Goal: Download file/media

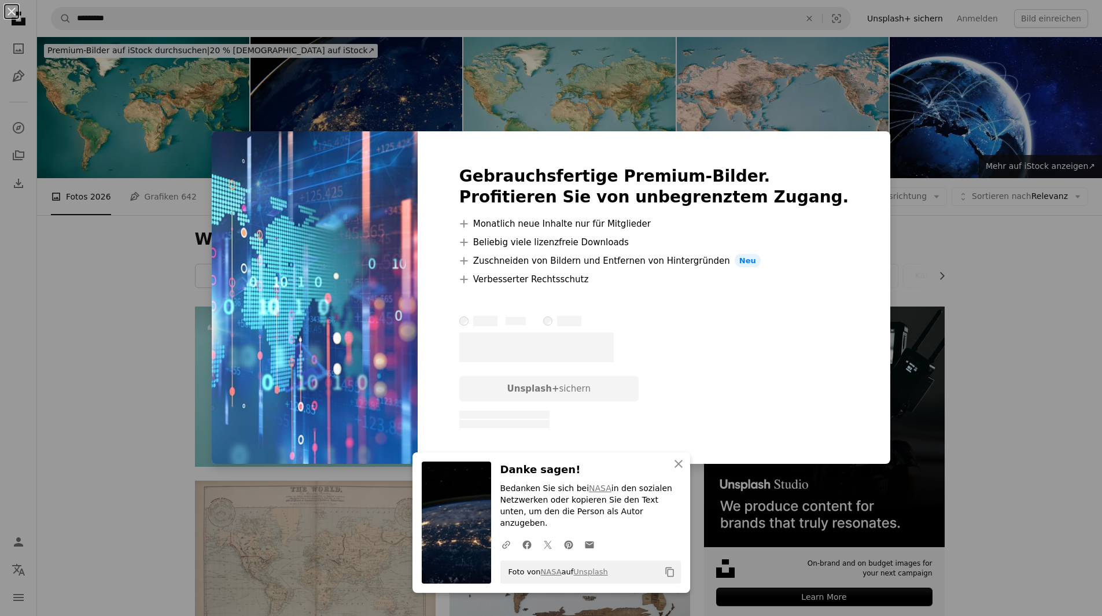
scroll to position [810, 0]
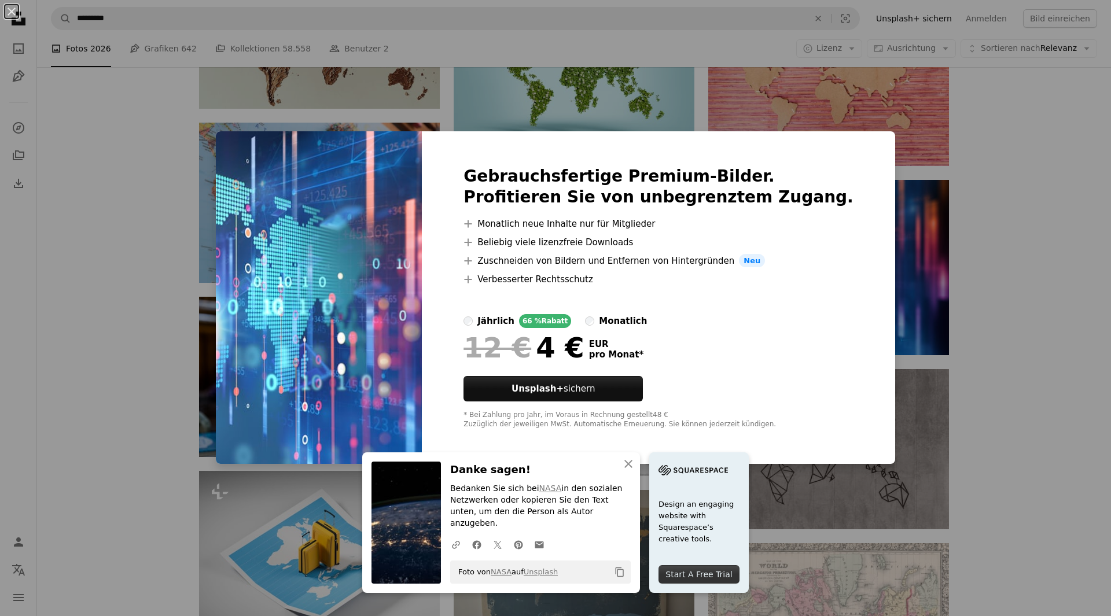
click at [1028, 310] on div "An X shape Gebrauchsfertige Premium-Bilder. Profitieren Sie von unbegrenztem Zu…" at bounding box center [555, 308] width 1111 height 616
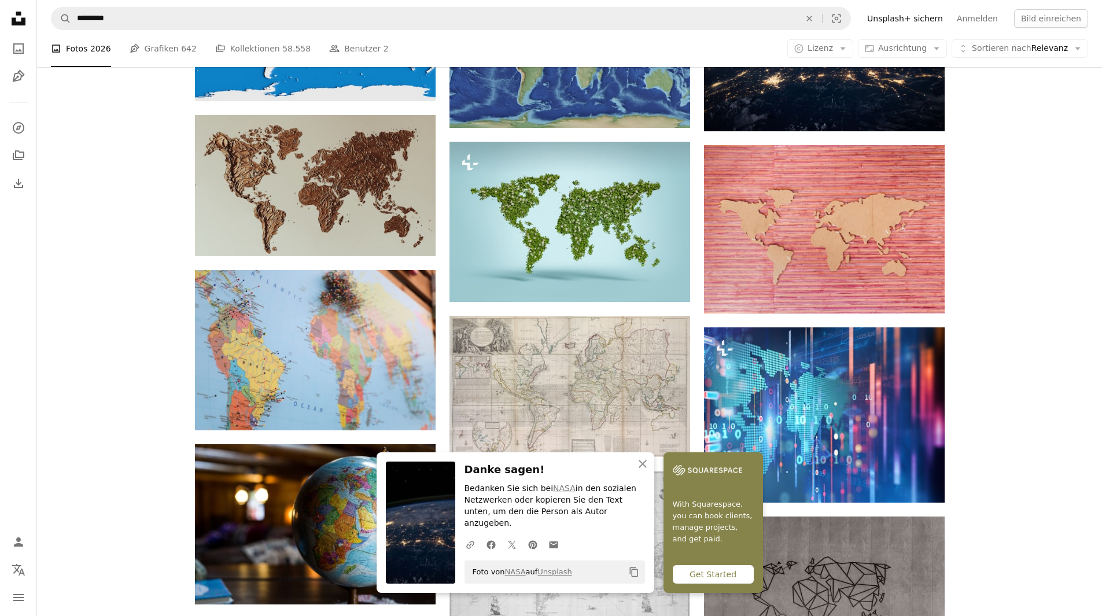
scroll to position [429, 0]
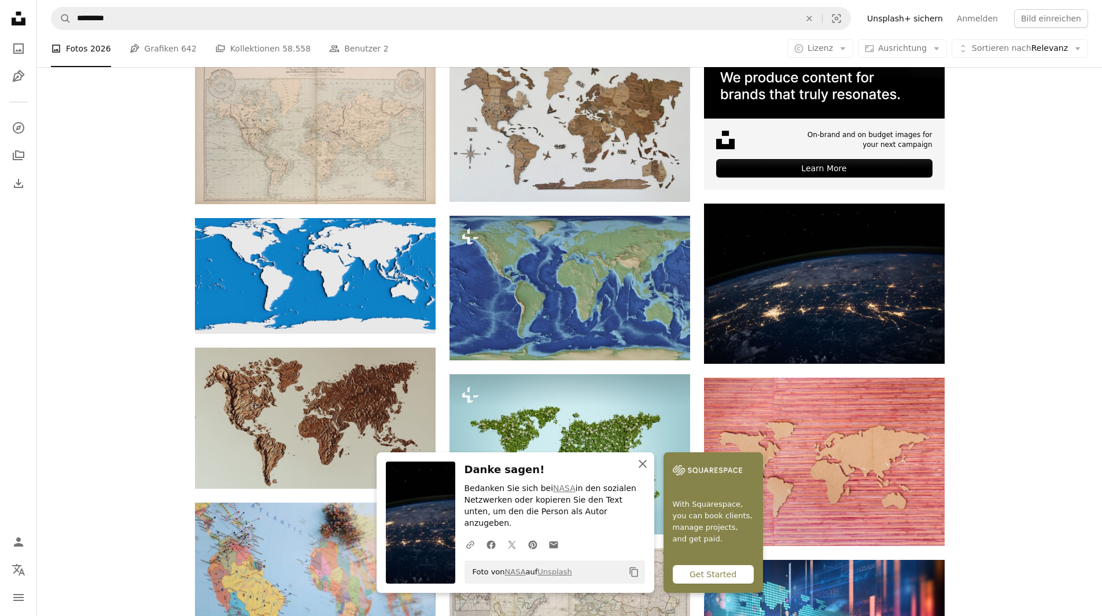
click at [642, 471] on icon "An X shape" at bounding box center [643, 464] width 14 height 14
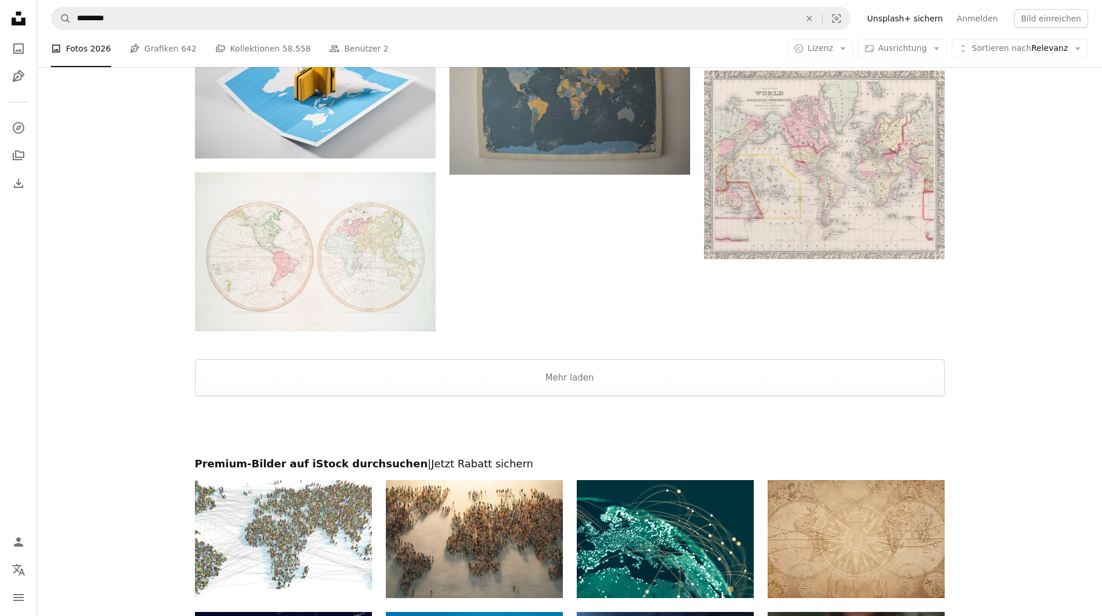
scroll to position [1296, 0]
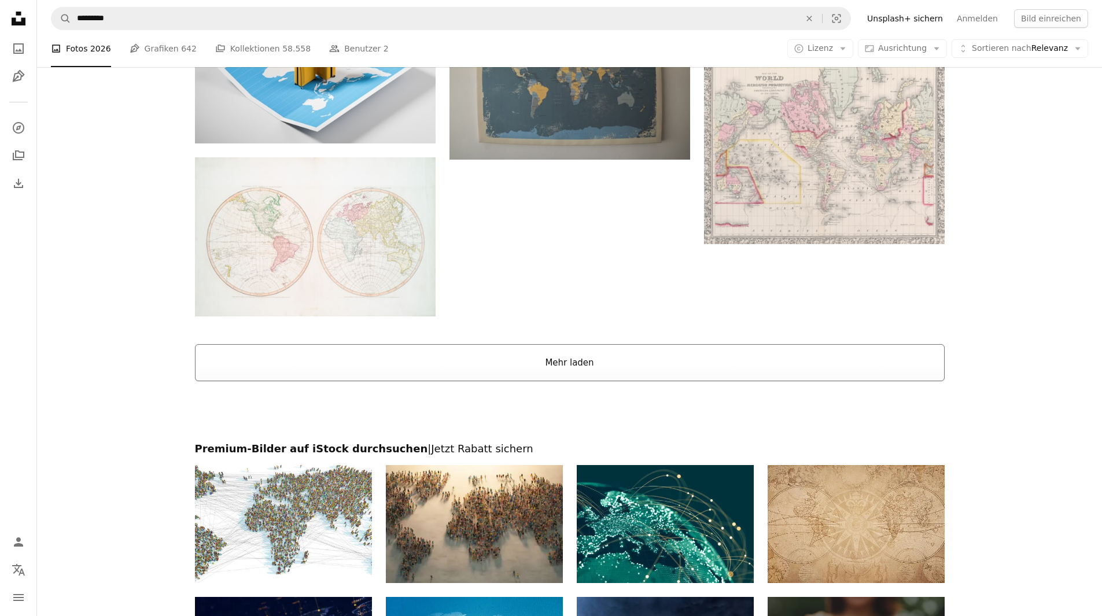
click at [801, 366] on button "Mehr laden" at bounding box center [570, 362] width 750 height 37
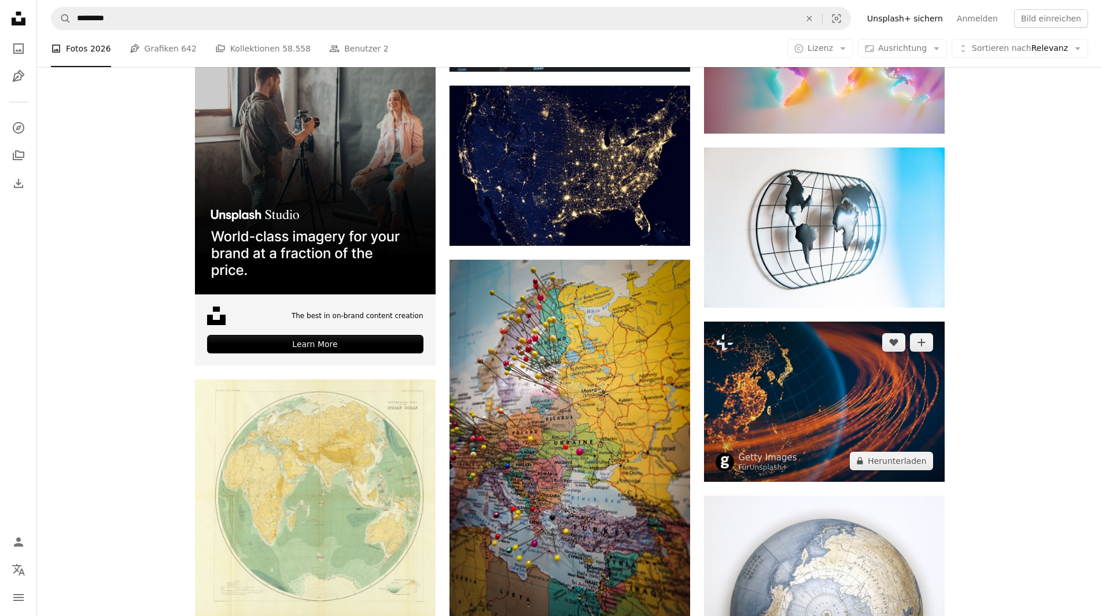
scroll to position [1759, 0]
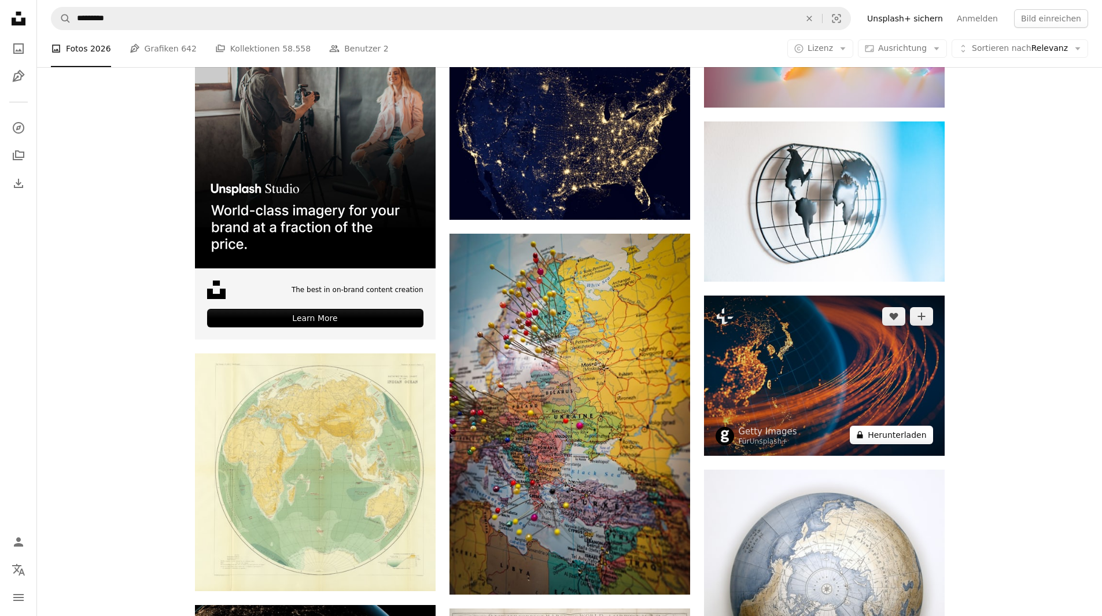
click at [924, 441] on button "A lock Herunterladen" at bounding box center [891, 435] width 83 height 19
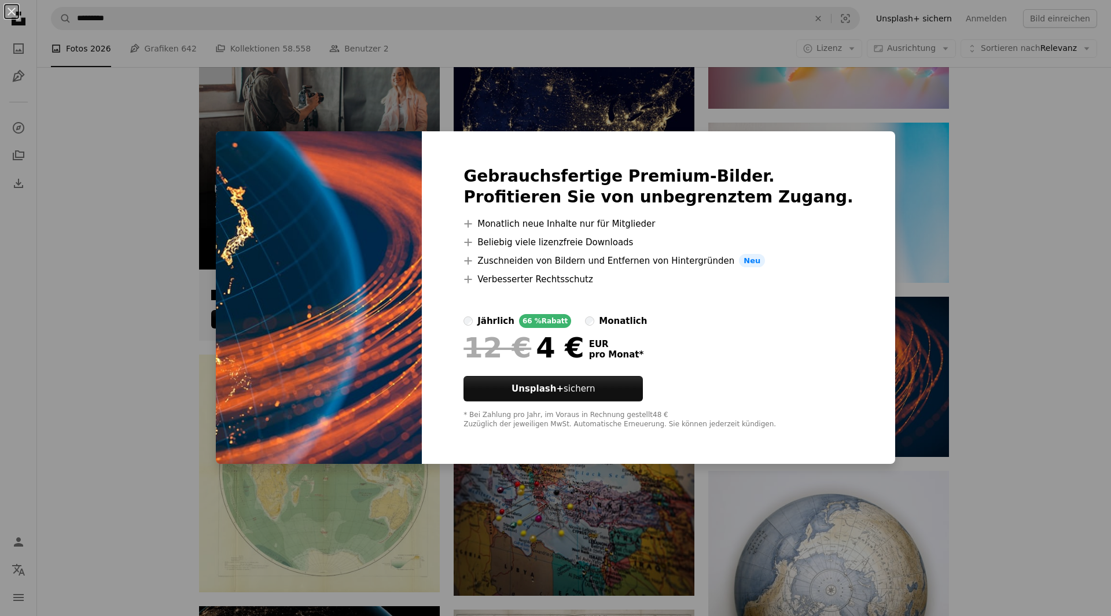
click at [966, 381] on div "An X shape Gebrauchsfertige Premium-Bilder. Profitieren Sie von unbegrenztem Zu…" at bounding box center [555, 308] width 1111 height 616
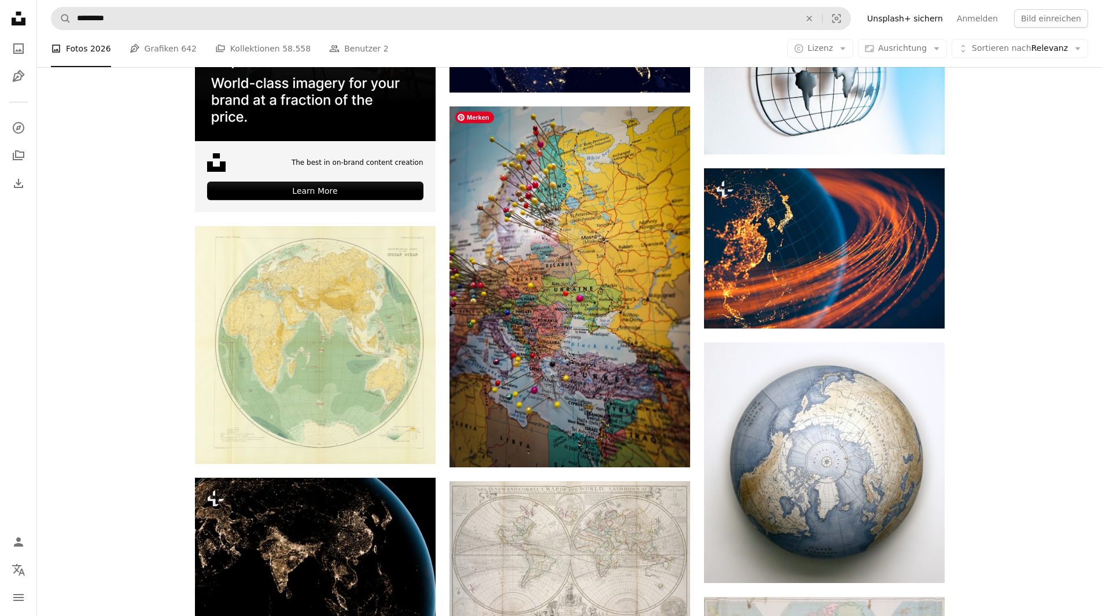
scroll to position [1870, 0]
